Goal: Communication & Community: Answer question/provide support

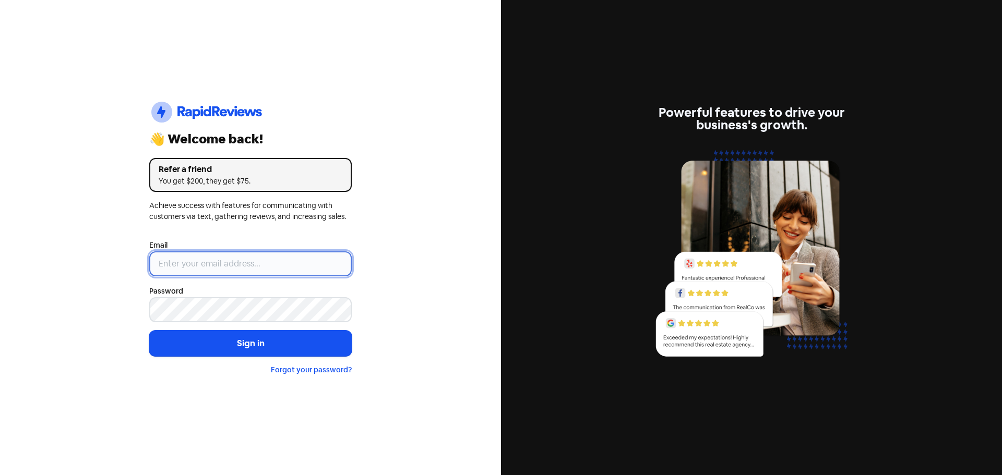
drag, startPoint x: 0, startPoint y: 0, endPoint x: 188, endPoint y: 267, distance: 326.2
click at [188, 266] on input "email" at bounding box center [250, 264] width 202 height 25
type input "[EMAIL_ADDRESS][DOMAIN_NAME]"
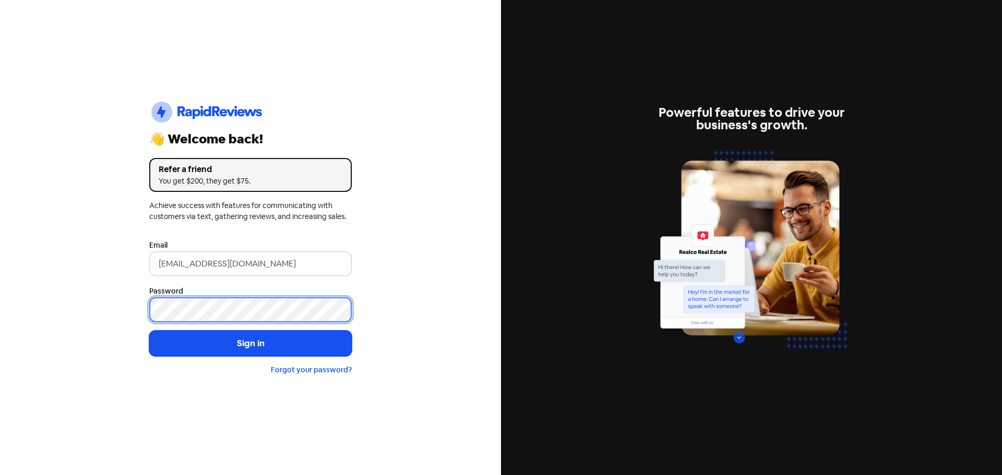
click at [149, 331] on button "Sign in" at bounding box center [250, 344] width 202 height 26
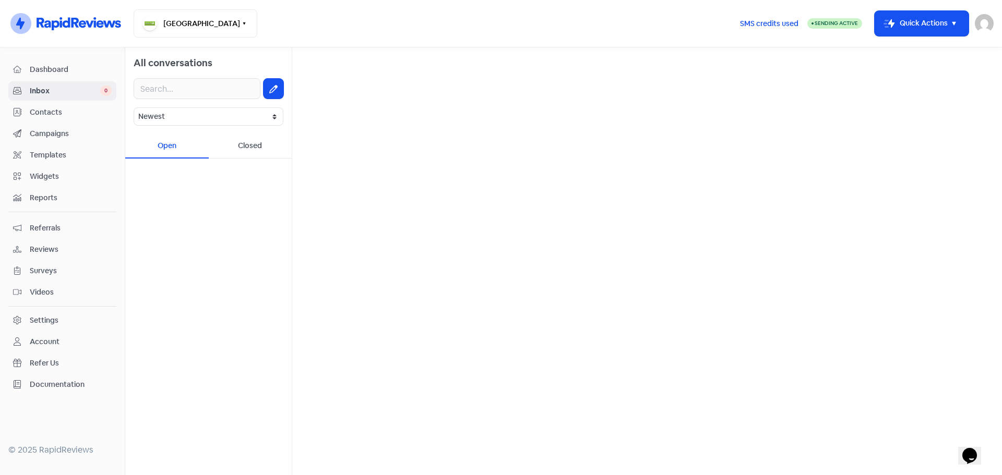
click at [47, 249] on span "Reviews" at bounding box center [71, 249] width 82 height 11
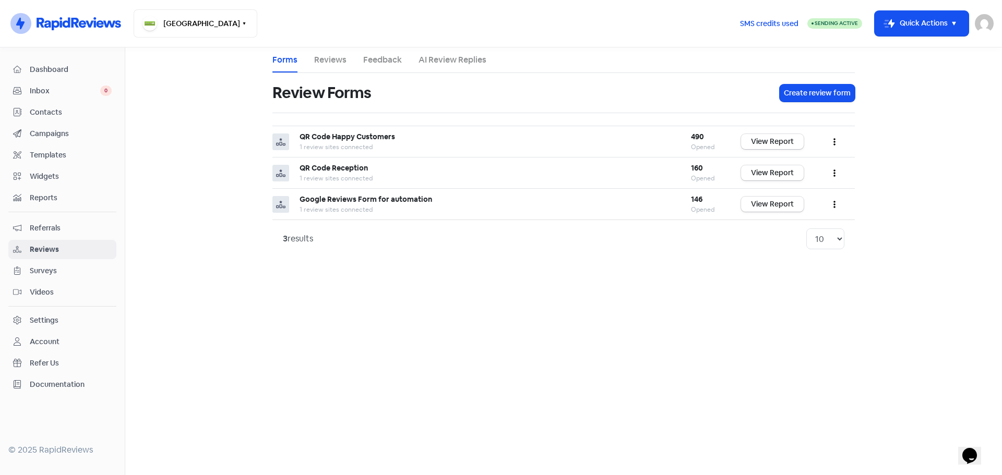
click at [329, 61] on link "Reviews" at bounding box center [330, 60] width 32 height 13
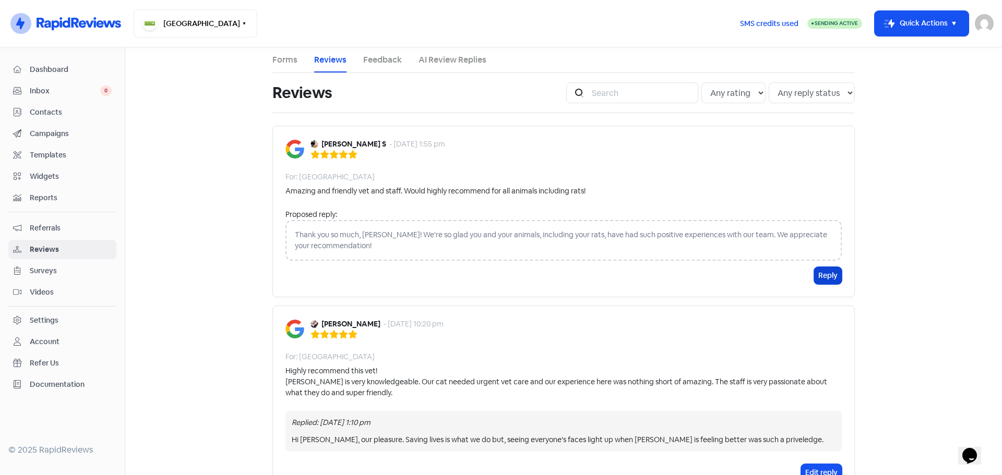
click at [819, 278] on button "Reply" at bounding box center [828, 275] width 28 height 17
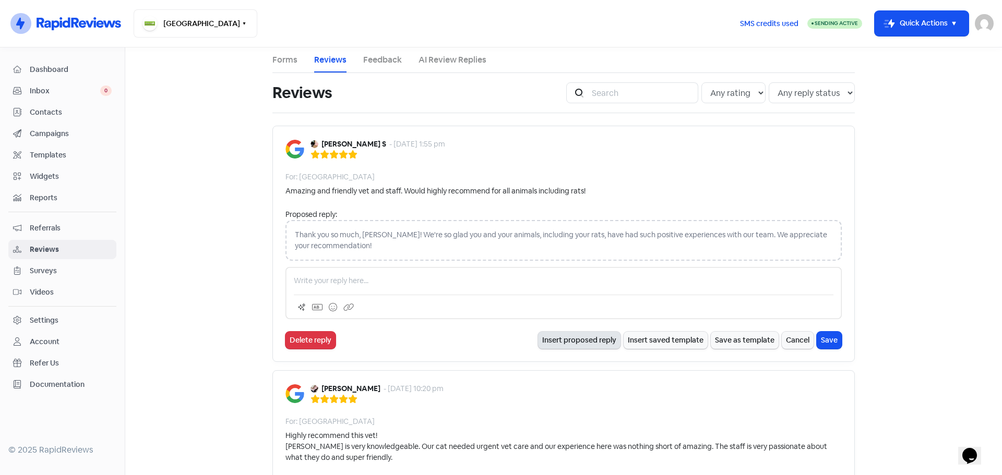
click at [579, 339] on button "Insert proposed reply" at bounding box center [579, 340] width 82 height 17
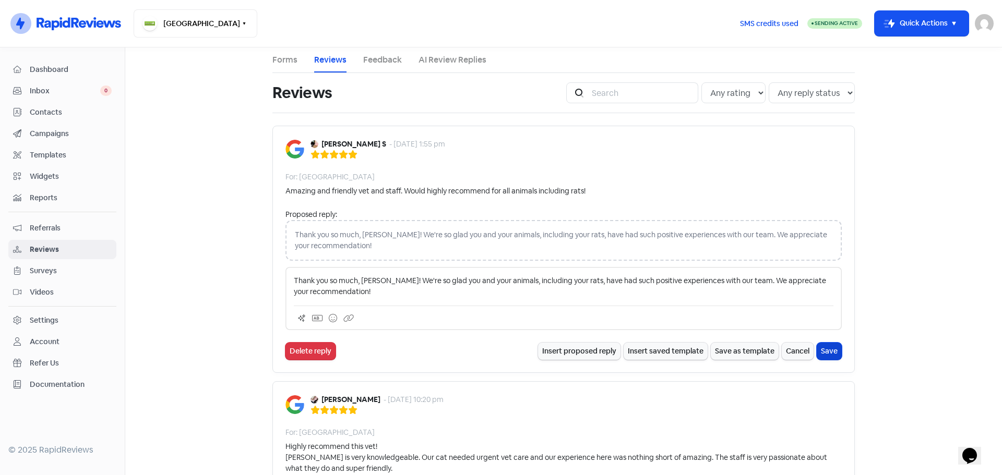
click at [826, 348] on button "Save" at bounding box center [829, 351] width 25 height 17
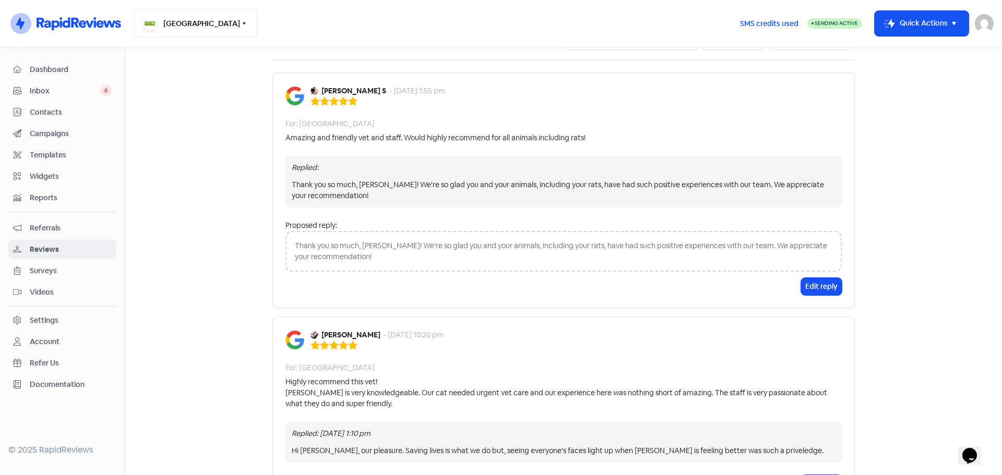
scroll to position [52, 0]
click at [54, 90] on span "Inbox" at bounding box center [65, 91] width 70 height 11
